Goal: Task Accomplishment & Management: Use online tool/utility

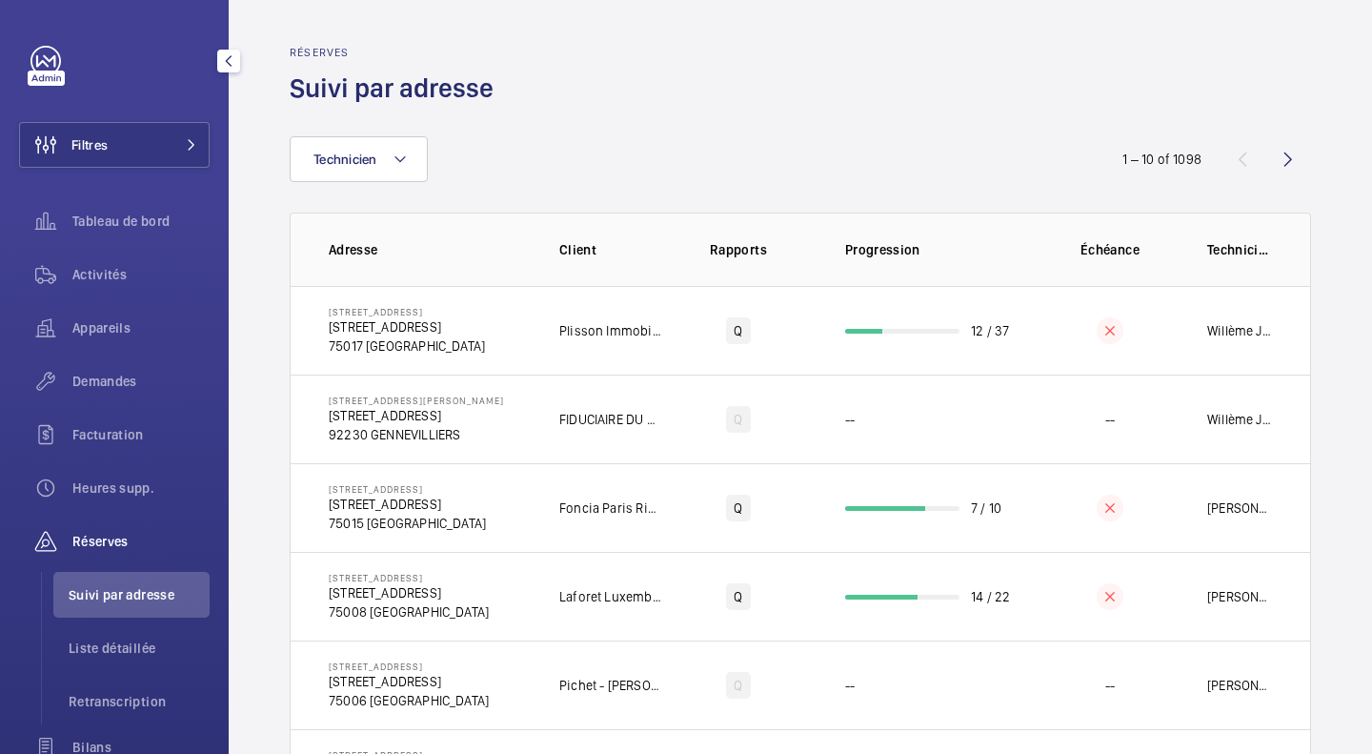
click at [91, 274] on span "Activités" at bounding box center [140, 274] width 137 height 19
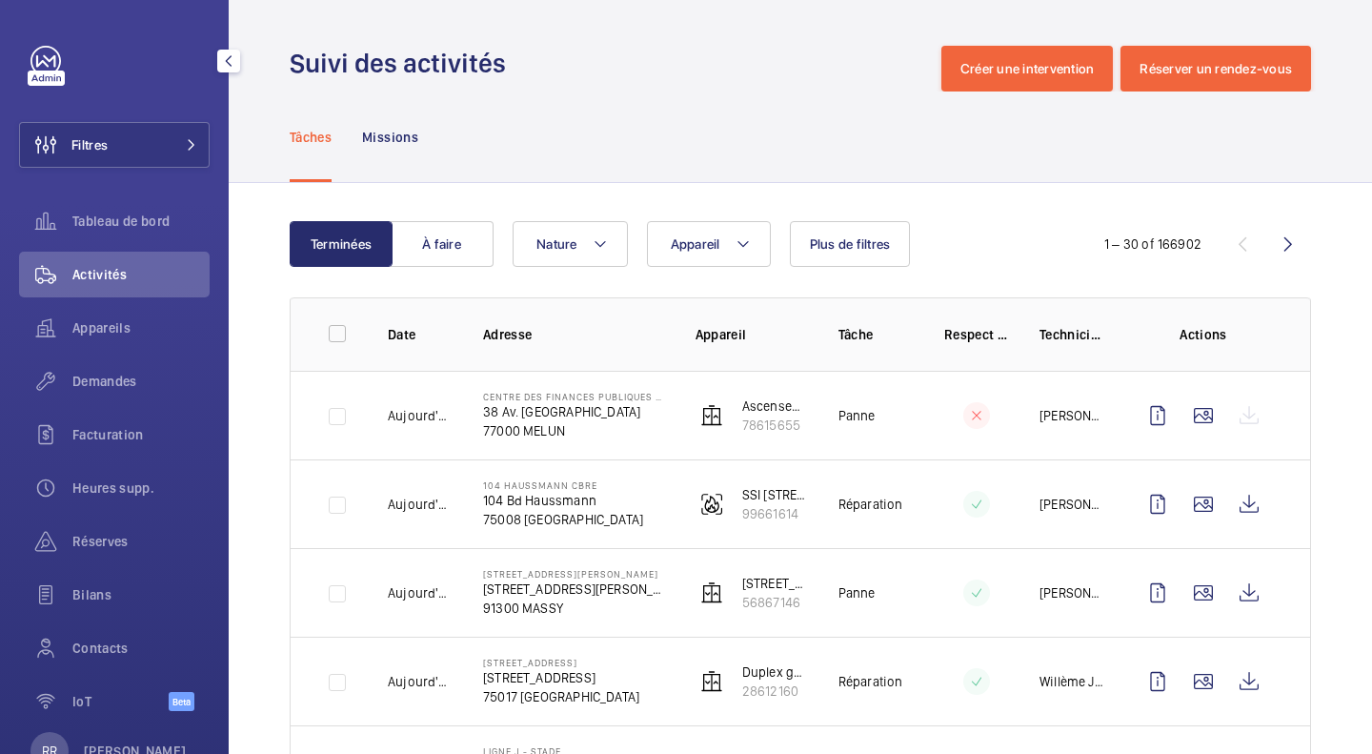
click at [119, 130] on button "Filtres" at bounding box center [114, 145] width 191 height 46
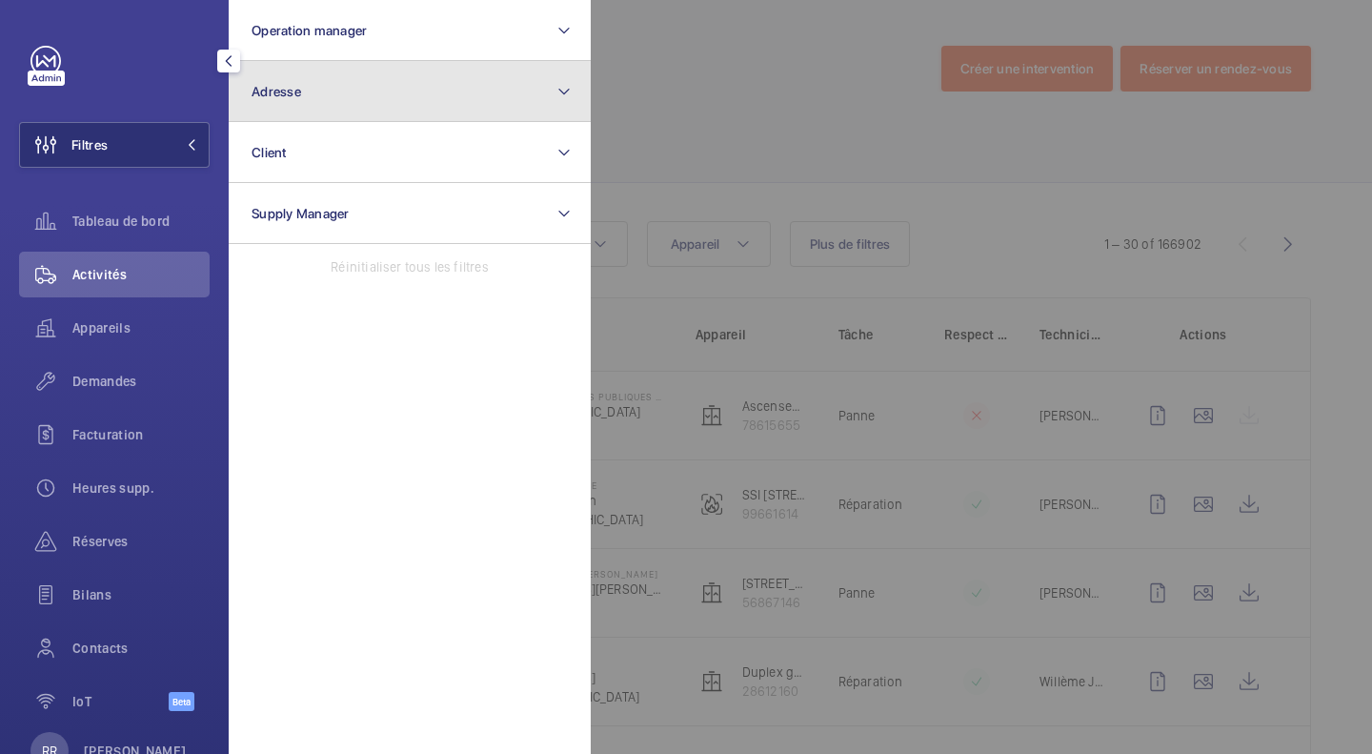
click at [282, 90] on span "Adresse" at bounding box center [277, 91] width 50 height 15
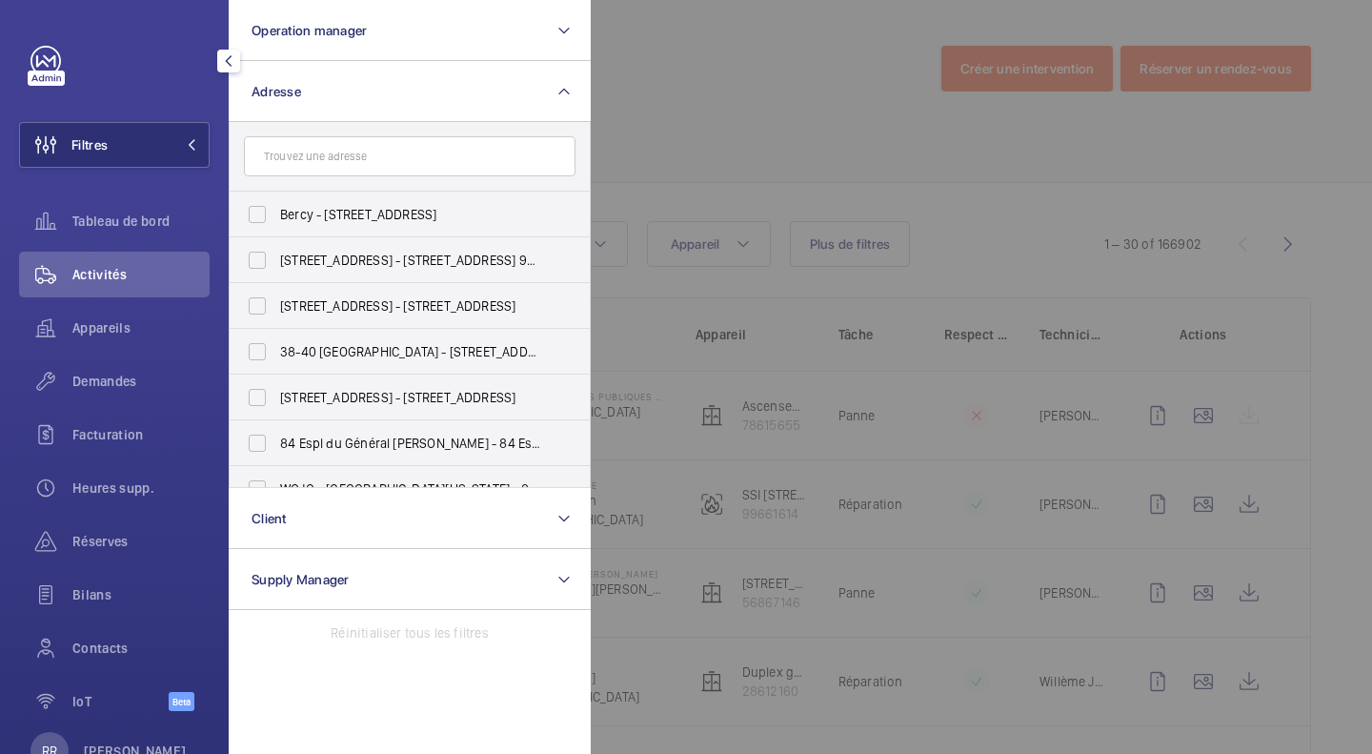
click at [266, 168] on input "text" at bounding box center [410, 156] width 332 height 40
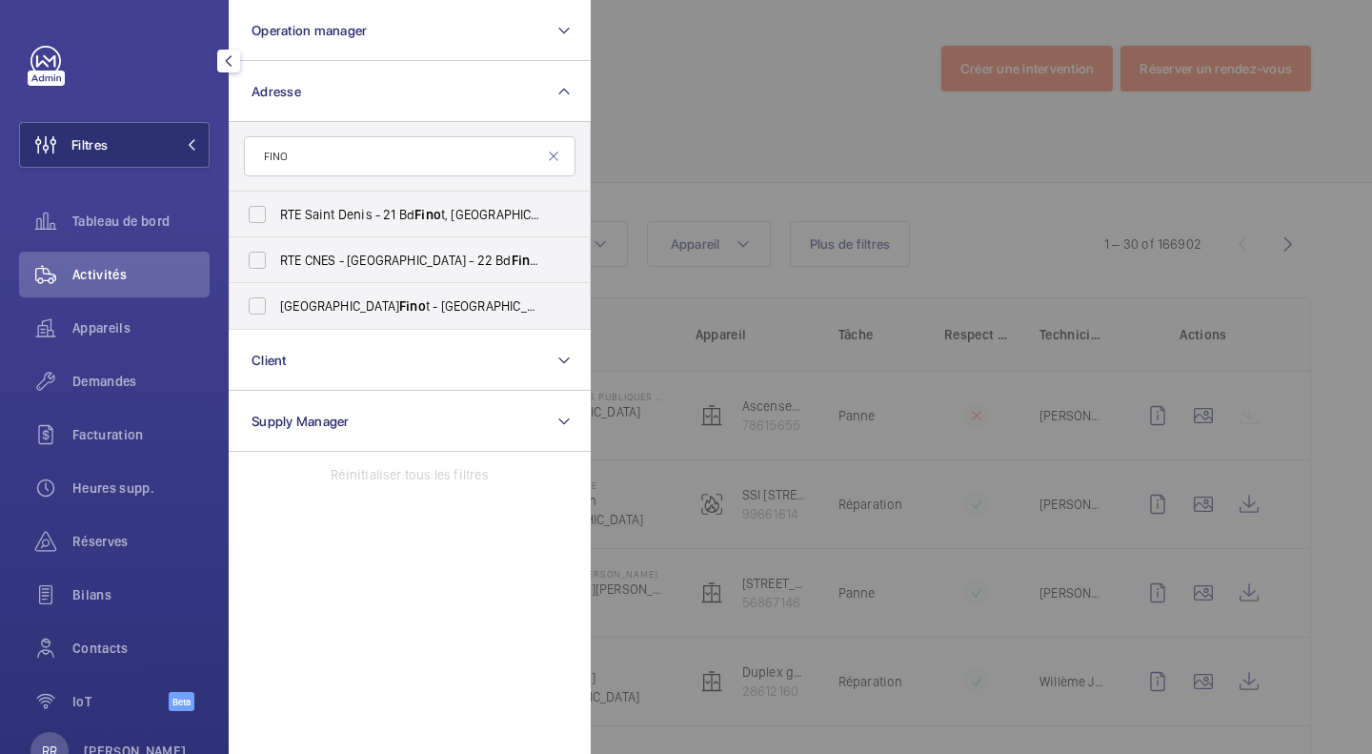
type input "FINO"
click at [261, 308] on input "[GEOGRAPHIC_DATA], [GEOGRAPHIC_DATA] 93200" at bounding box center [257, 306] width 38 height 38
checkbox input "true"
click at [657, 132] on div at bounding box center [1277, 377] width 1372 height 754
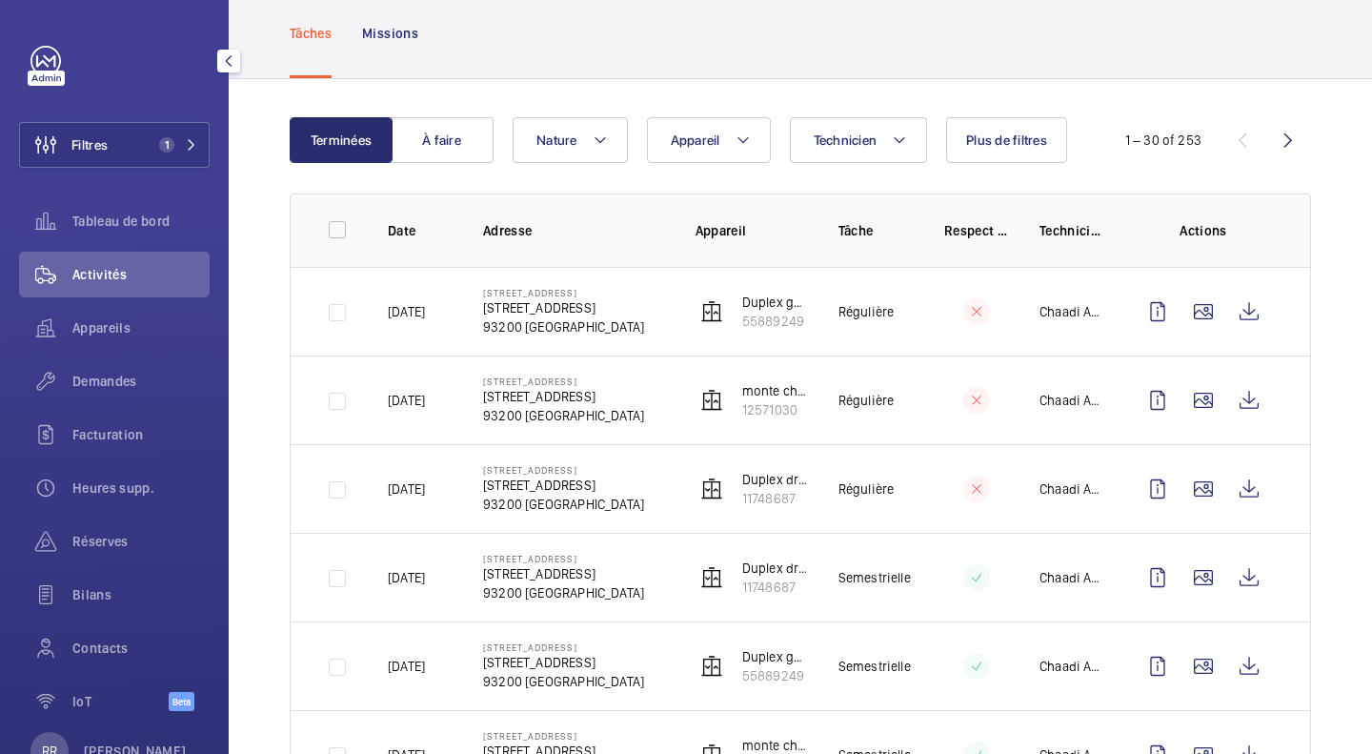
scroll to position [106, 0]
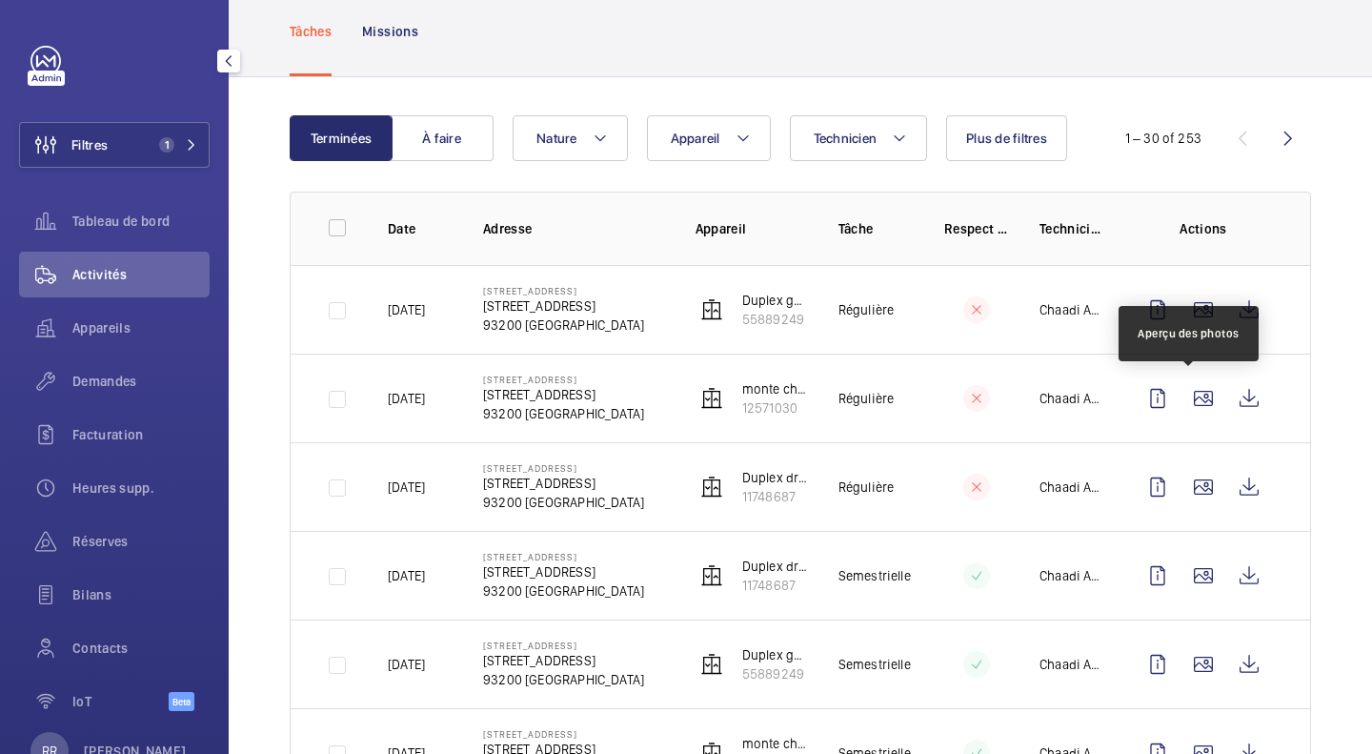
click at [1190, 404] on wm-front-icon-button at bounding box center [1204, 398] width 46 height 46
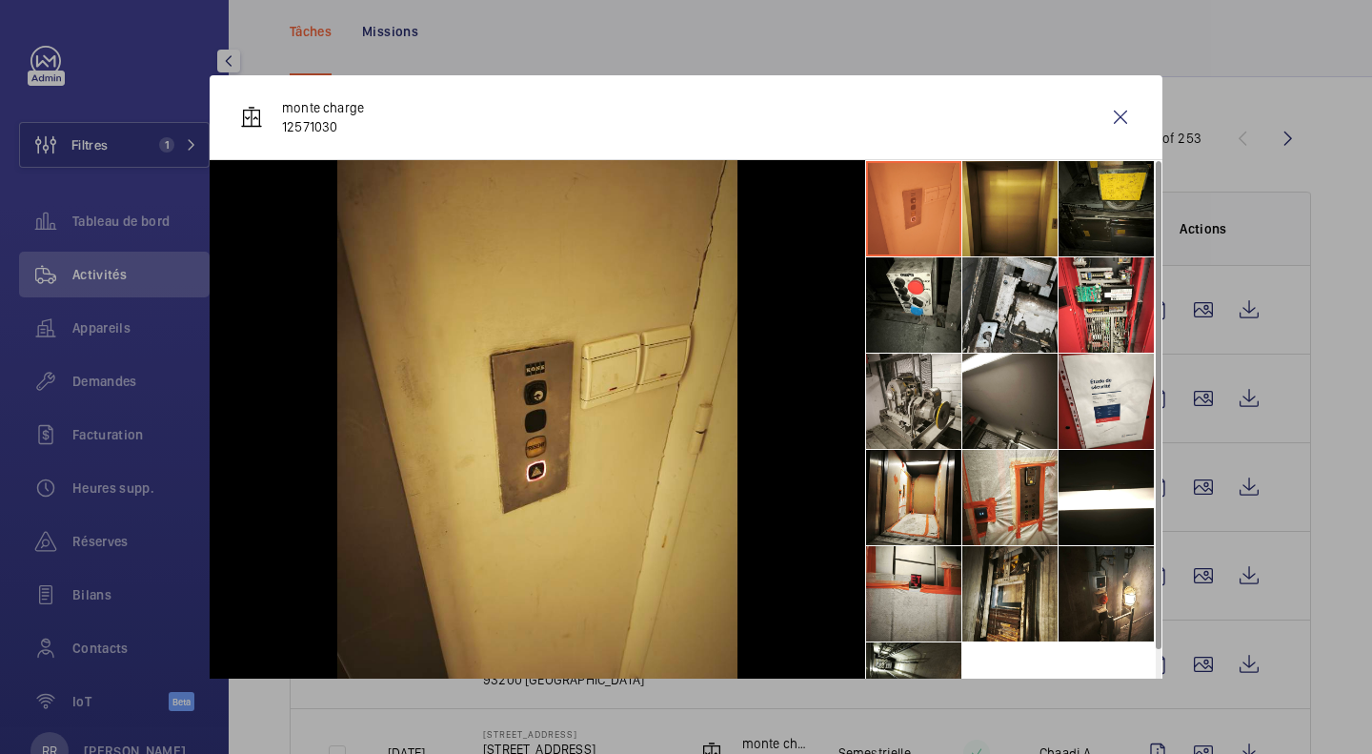
click at [999, 290] on li at bounding box center [1009, 304] width 95 height 95
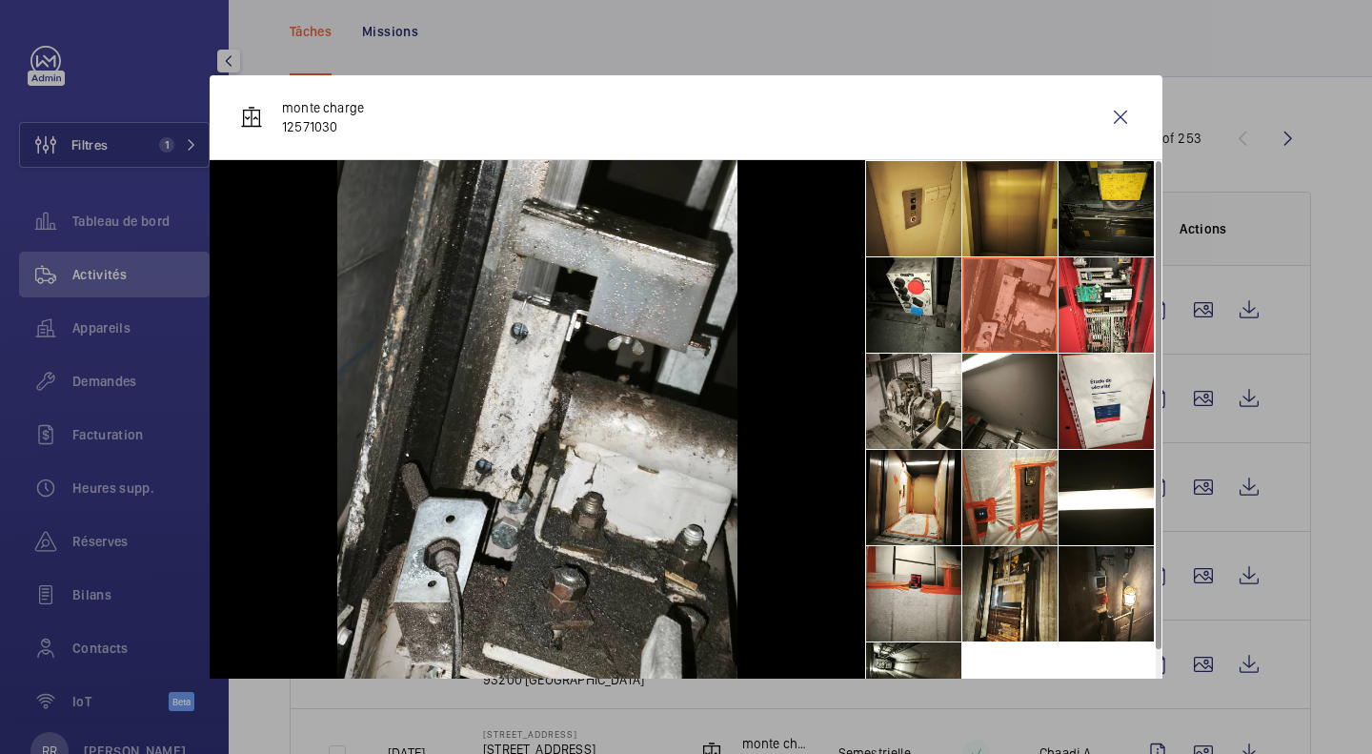
click at [1069, 305] on li at bounding box center [1106, 304] width 95 height 95
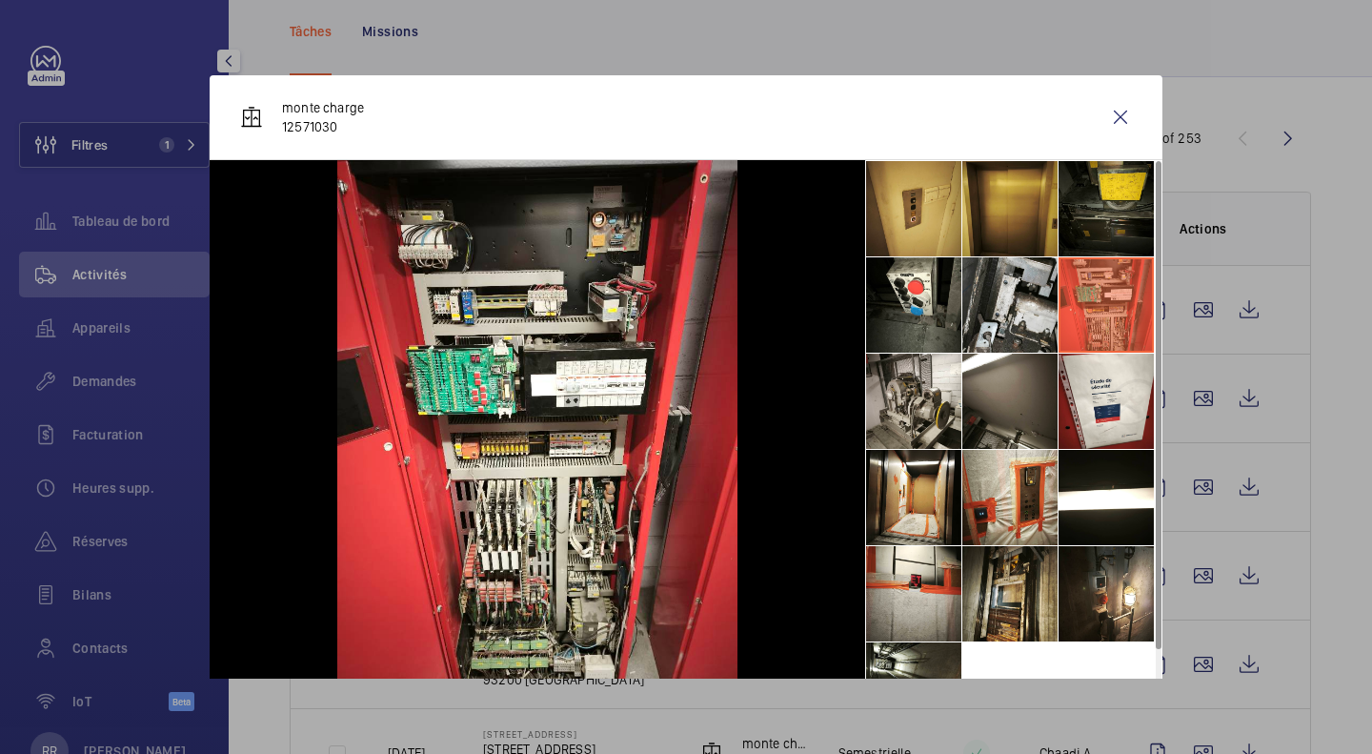
click at [1102, 119] on wm-front-icon-button at bounding box center [1121, 117] width 46 height 46
